Goal: Navigation & Orientation: Understand site structure

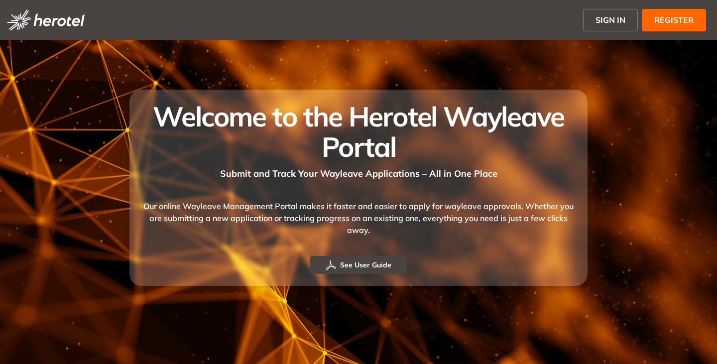
click at [598, 17] on span "SIGN IN" at bounding box center [611, 20] width 30 height 12
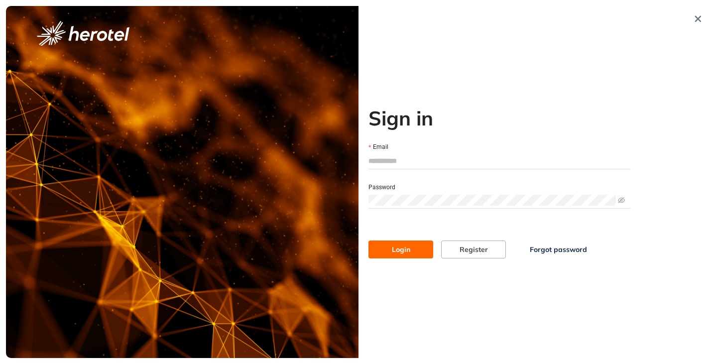
click at [401, 163] on input "Email" at bounding box center [500, 160] width 262 height 15
type input "**********"
click at [398, 250] on span "Login" at bounding box center [401, 249] width 18 height 11
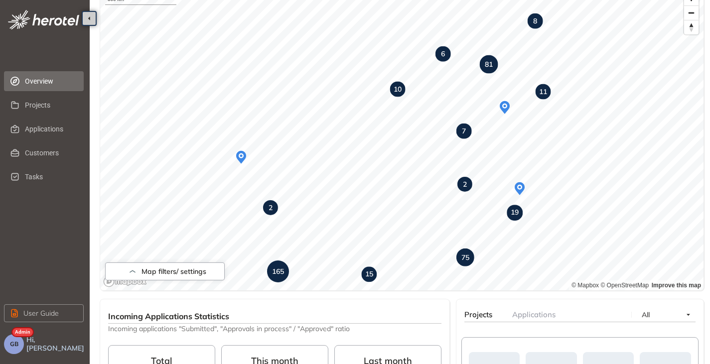
scroll to position [100, 0]
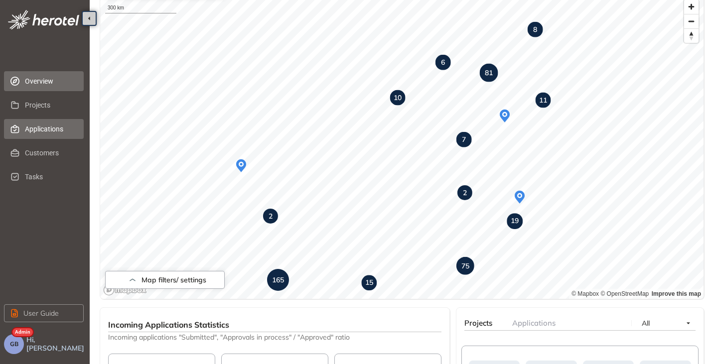
click at [55, 133] on span "Applications" at bounding box center [50, 129] width 51 height 20
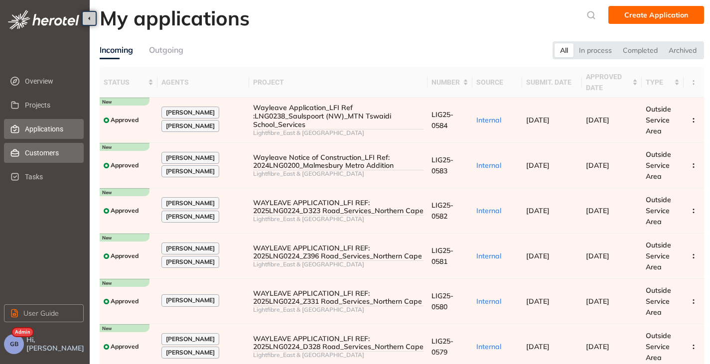
click at [36, 147] on span "Customers" at bounding box center [50, 153] width 51 height 20
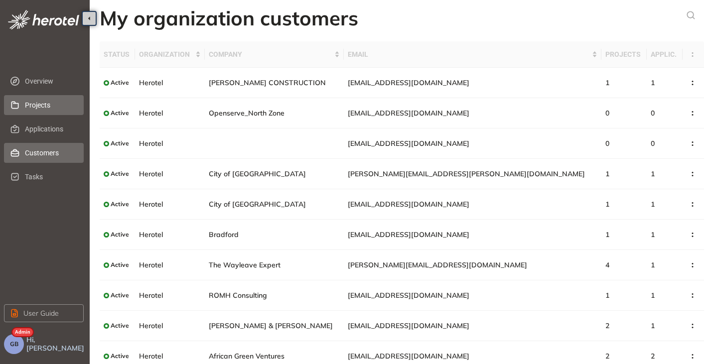
click at [33, 109] on span "Projects" at bounding box center [50, 105] width 51 height 20
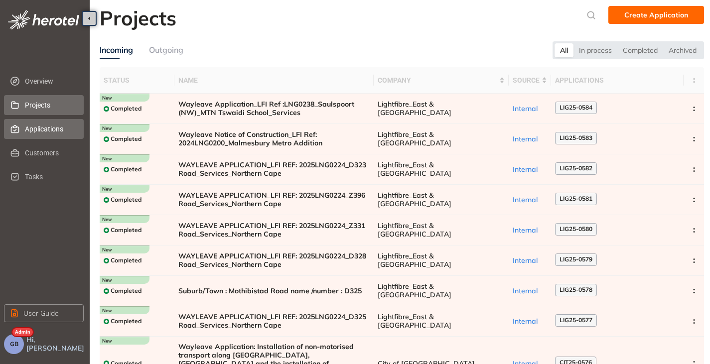
click at [34, 133] on span "Applications" at bounding box center [50, 129] width 51 height 20
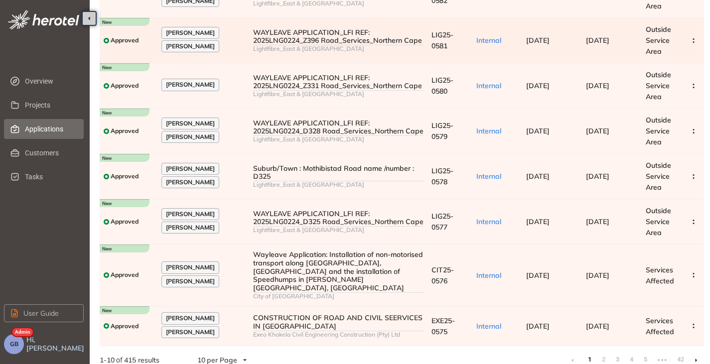
scroll to position [221, 0]
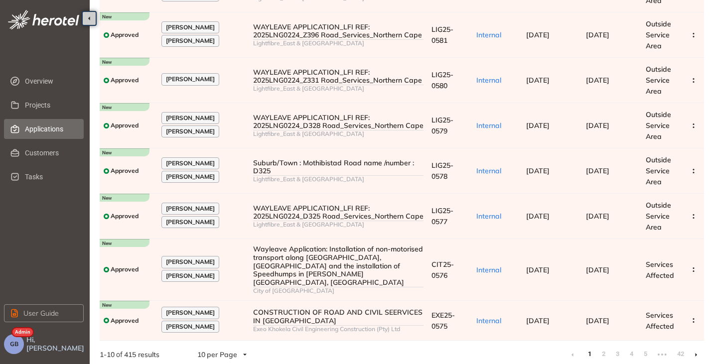
click at [696, 353] on icon at bounding box center [696, 354] width 2 height 3
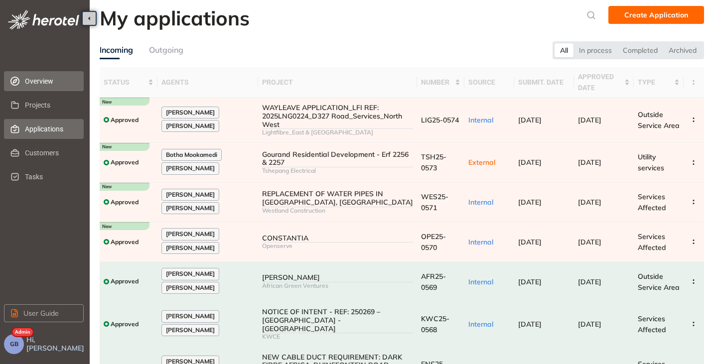
click at [16, 81] on icon at bounding box center [15, 81] width 10 height 9
